Goal: Task Accomplishment & Management: Manage account settings

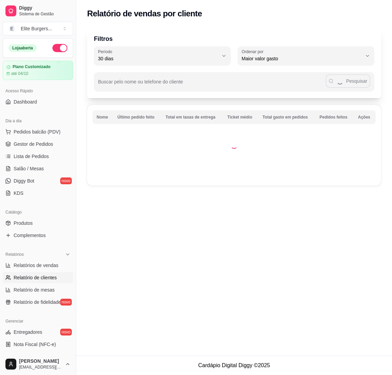
select select "30"
select select "HIGHEST_TOTAL_SPENT_WITH_ORDERS"
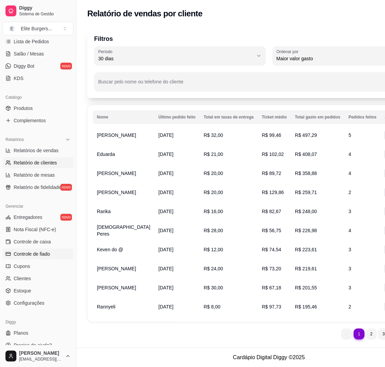
click at [54, 254] on link "Controle de fiado" at bounding box center [38, 254] width 71 height 11
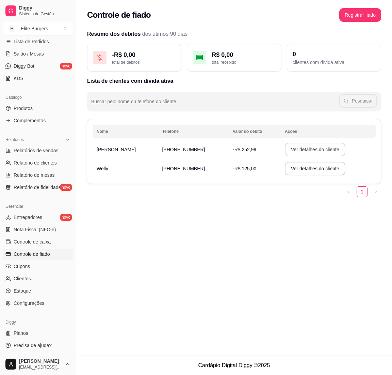
click at [300, 149] on button "Ver detalhes do cliente" at bounding box center [315, 150] width 61 height 14
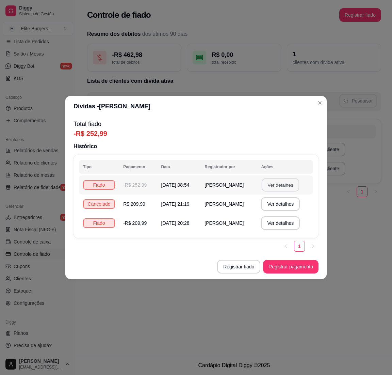
click at [290, 183] on button "Ver detalhes" at bounding box center [280, 185] width 37 height 13
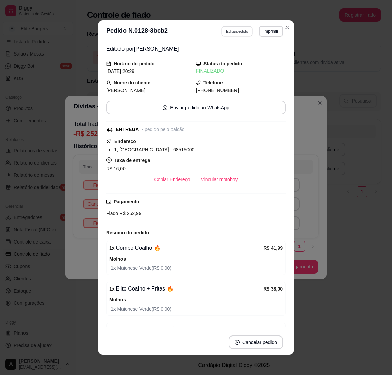
click at [238, 30] on button "Editar pedido" at bounding box center [238, 31] width 32 height 11
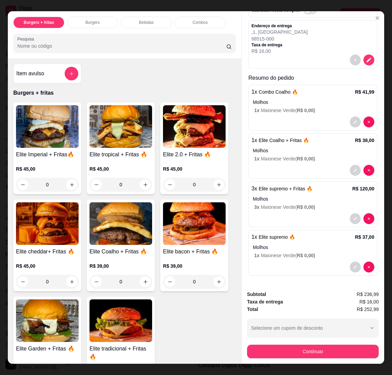
click at [60, 72] on div "Item avulso" at bounding box center [47, 74] width 62 height 14
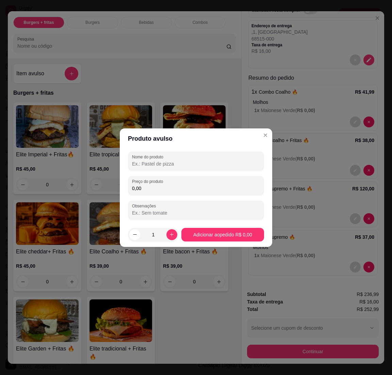
click at [164, 160] on input "Nome do produto" at bounding box center [196, 163] width 128 height 7
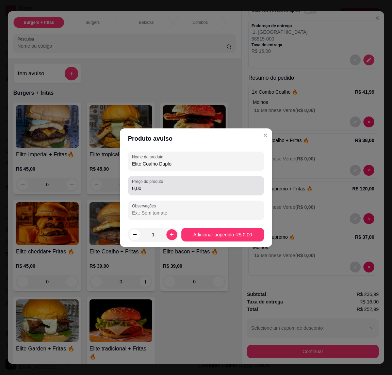
type input "Elite Coalho Duplo"
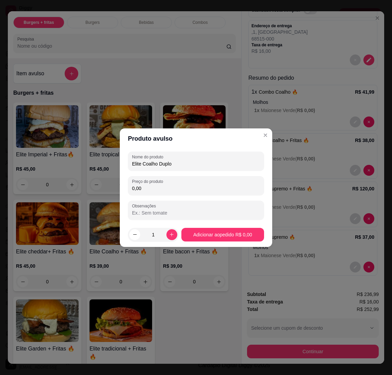
click at [155, 187] on input "0,00" at bounding box center [196, 188] width 128 height 7
type input "55,00"
click at [167, 235] on button "increase-product-quantity" at bounding box center [172, 234] width 11 height 11
type input "2"
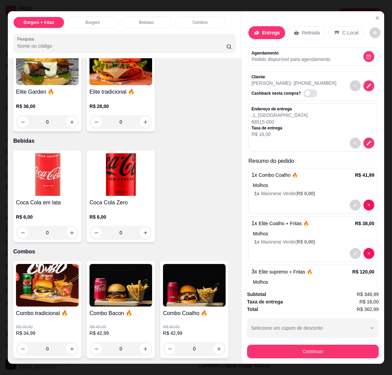
scroll to position [866, 0]
click at [163, 344] on div "0" at bounding box center [194, 349] width 63 height 14
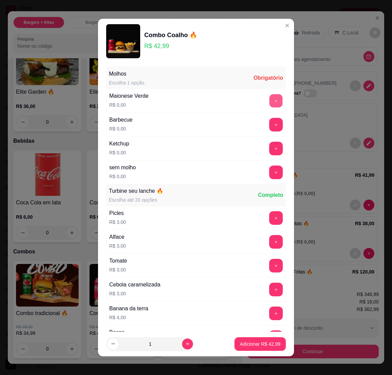
click at [270, 102] on button "+" at bounding box center [276, 100] width 13 height 13
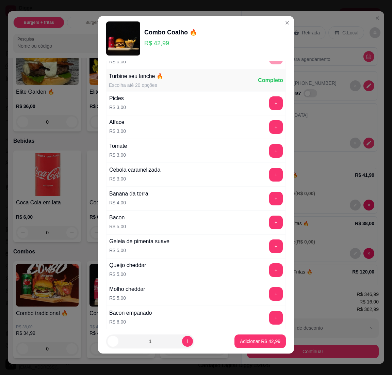
scroll to position [121, 0]
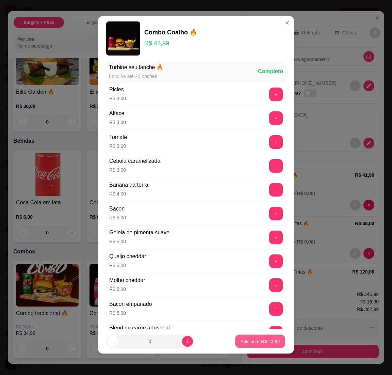
click at [242, 336] on button "Adicionar R$ 42,99" at bounding box center [260, 341] width 50 height 13
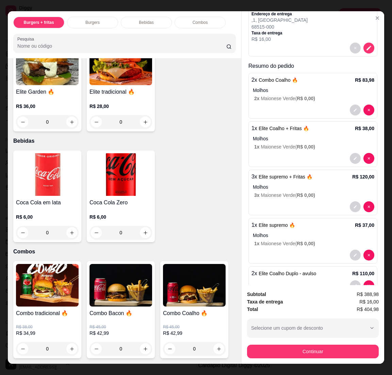
scroll to position [122, 0]
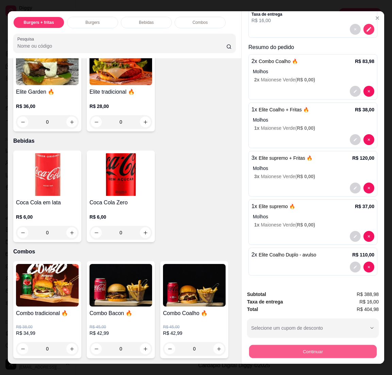
click at [308, 345] on button "Continuar" at bounding box center [313, 351] width 128 height 13
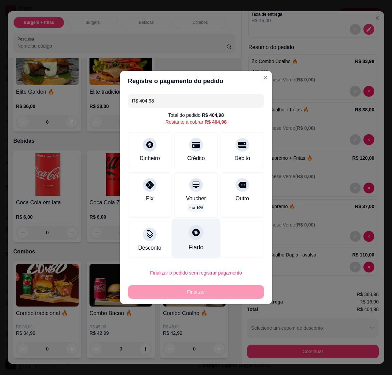
click at [193, 242] on div "Fiado" at bounding box center [196, 239] width 48 height 40
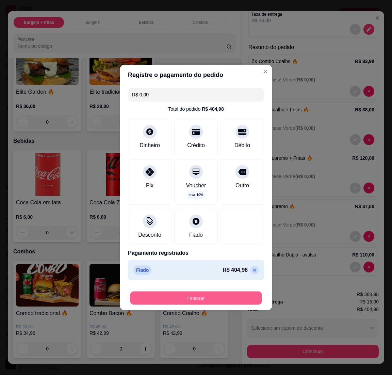
click at [200, 301] on button "Finalizar" at bounding box center [196, 298] width 132 height 13
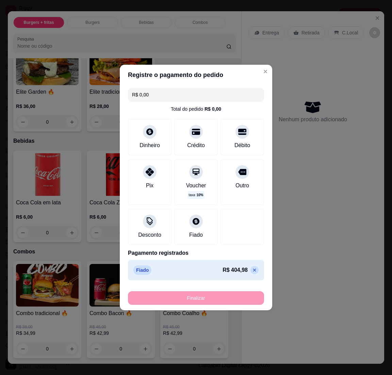
type input "-R$ 404,98"
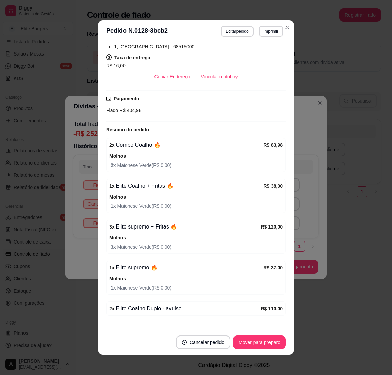
scroll to position [142, 0]
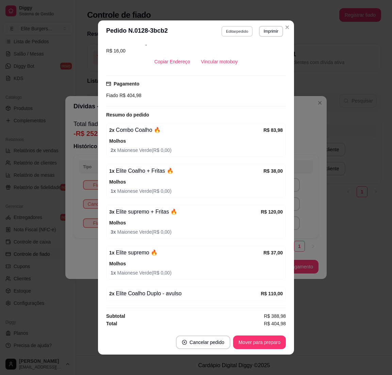
click at [234, 29] on button "Editar pedido" at bounding box center [238, 31] width 32 height 11
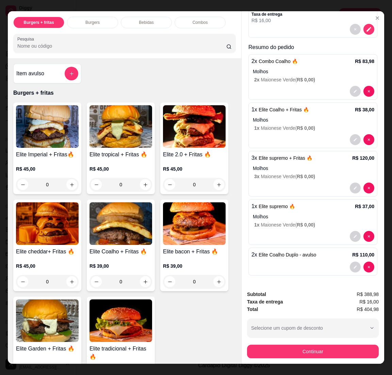
scroll to position [0, 0]
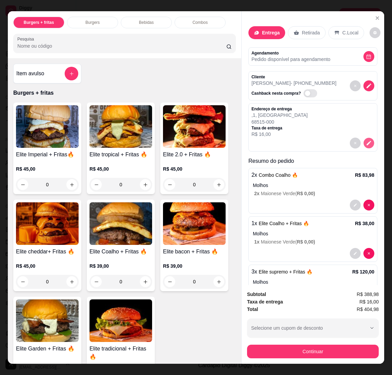
click at [366, 142] on icon "decrease-product-quantity" at bounding box center [369, 143] width 6 height 6
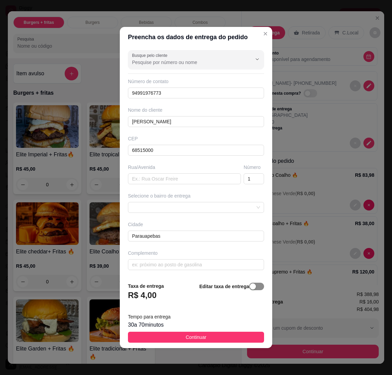
click at [249, 287] on button "button" at bounding box center [256, 286] width 15 height 7
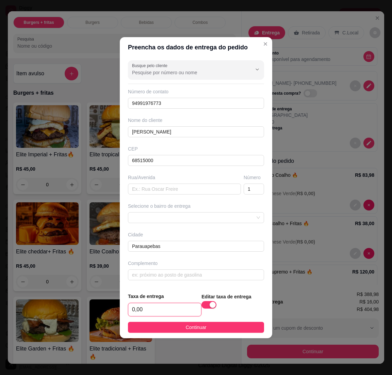
click at [159, 307] on input "0,00" at bounding box center [164, 309] width 73 height 13
type input "20,00"
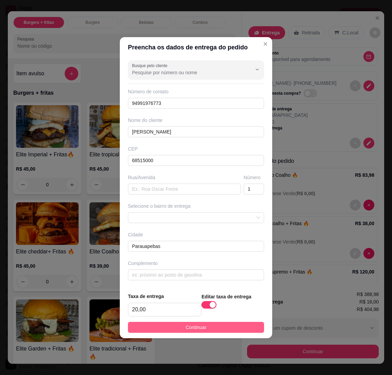
click at [175, 322] on button "Continuar" at bounding box center [196, 327] width 136 height 11
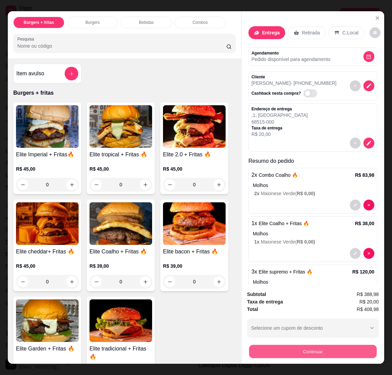
click at [300, 348] on button "Continuar" at bounding box center [313, 351] width 128 height 13
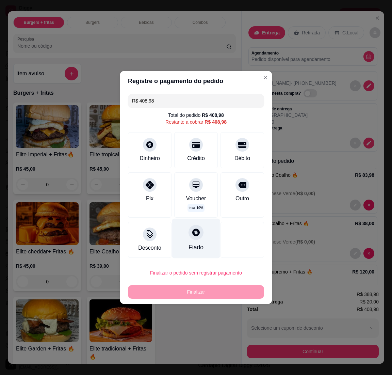
click at [200, 235] on div "Fiado" at bounding box center [196, 239] width 48 height 40
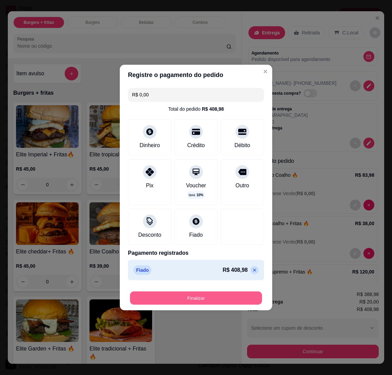
click at [199, 302] on button "Finalizar" at bounding box center [196, 298] width 132 height 13
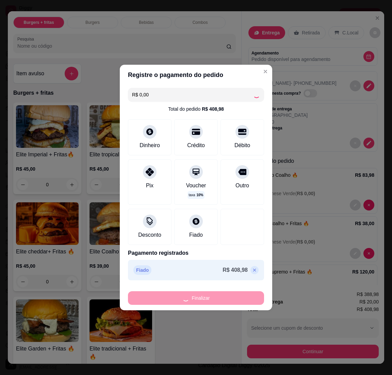
type input "-R$ 408,98"
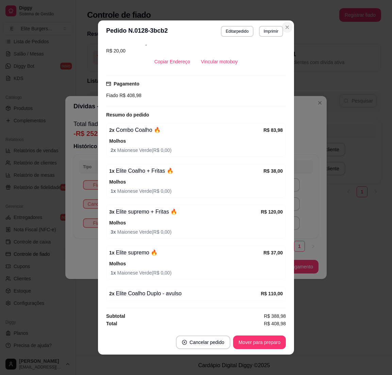
click at [287, 25] on button "Close" at bounding box center [287, 27] width 11 height 11
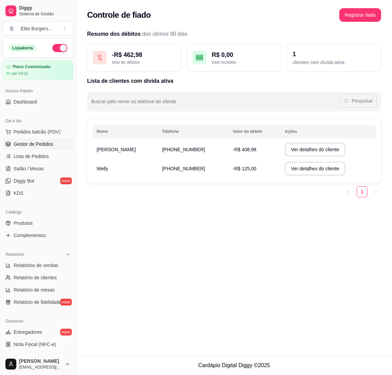
click at [48, 145] on span "Gestor de Pedidos" at bounding box center [34, 144] width 40 height 7
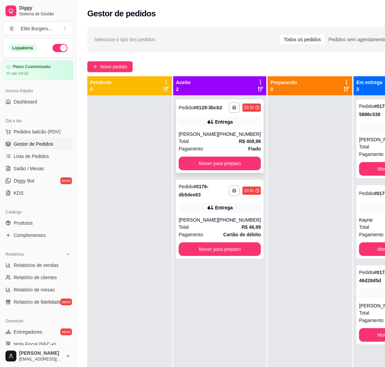
click at [232, 138] on div "[PHONE_NUMBER]" at bounding box center [239, 134] width 43 height 7
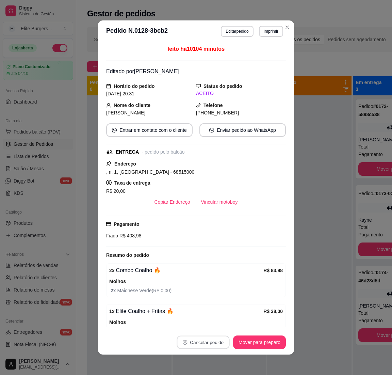
click at [209, 340] on button "Cancelar pedido" at bounding box center [203, 342] width 53 height 13
click at [216, 324] on button "Sim" at bounding box center [218, 325] width 27 height 13
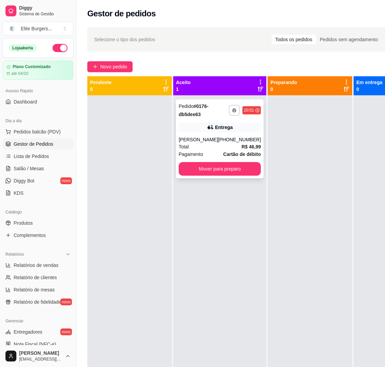
click at [234, 130] on div "Entrega" at bounding box center [220, 128] width 82 height 10
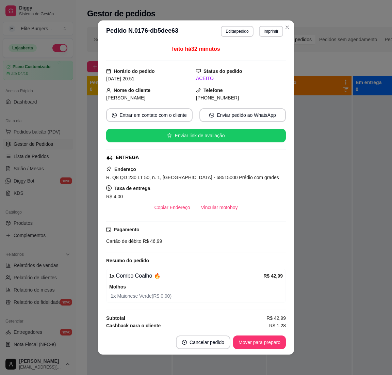
drag, startPoint x: 249, startPoint y: 350, endPoint x: 248, endPoint y: 330, distance: 20.1
click at [248, 330] on footer "Cancelar pedido Mover para preparo" at bounding box center [196, 342] width 196 height 25
click at [251, 340] on button "Mover para preparo" at bounding box center [259, 342] width 51 height 13
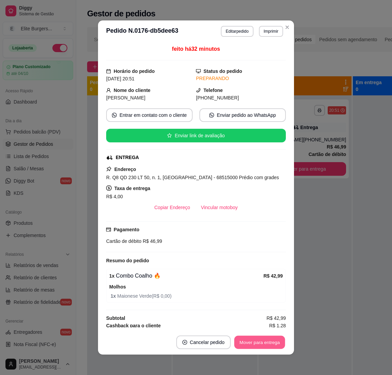
click at [251, 340] on button "Mover para entrega" at bounding box center [259, 342] width 51 height 13
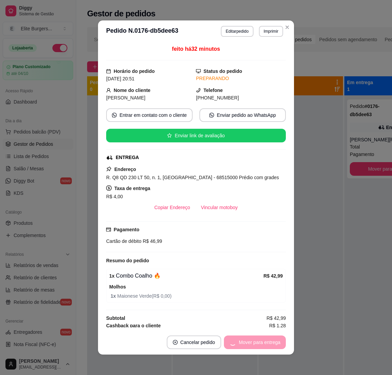
click at [251, 340] on div "Mover para entrega" at bounding box center [255, 343] width 62 height 14
click at [251, 340] on button "Mover para finalizado" at bounding box center [258, 342] width 55 height 13
